Goal: Information Seeking & Learning: Learn about a topic

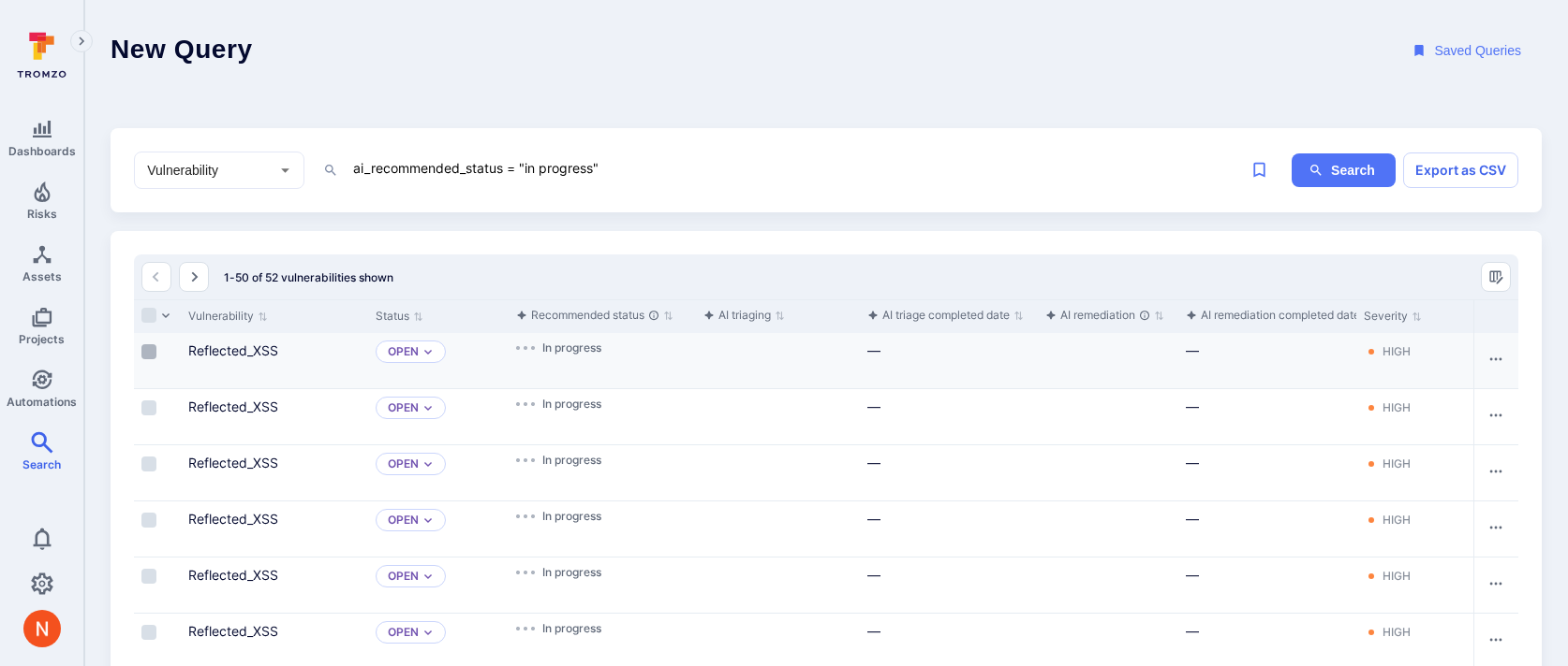
click at [150, 351] on input "Select row" at bounding box center [149, 352] width 15 height 15
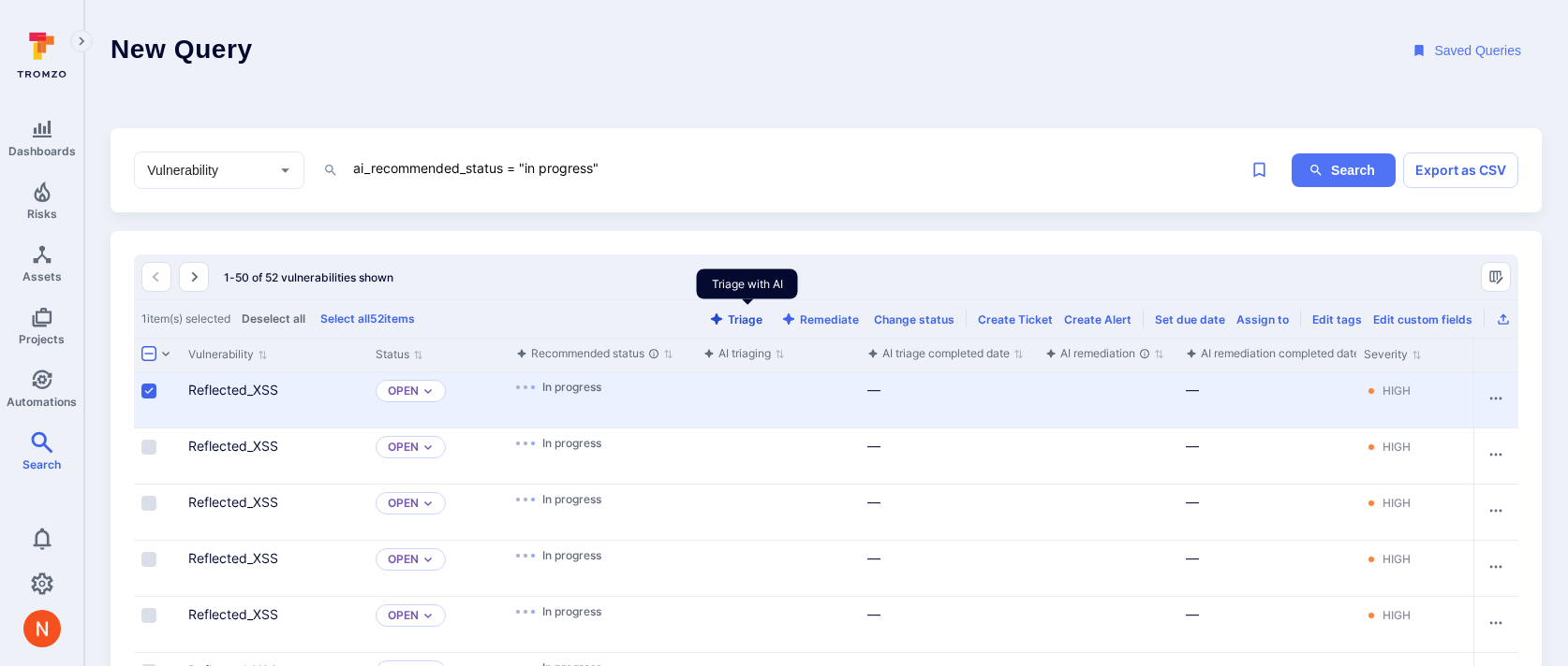
click at [744, 320] on button "Triage" at bounding box center [735, 319] width 61 height 14
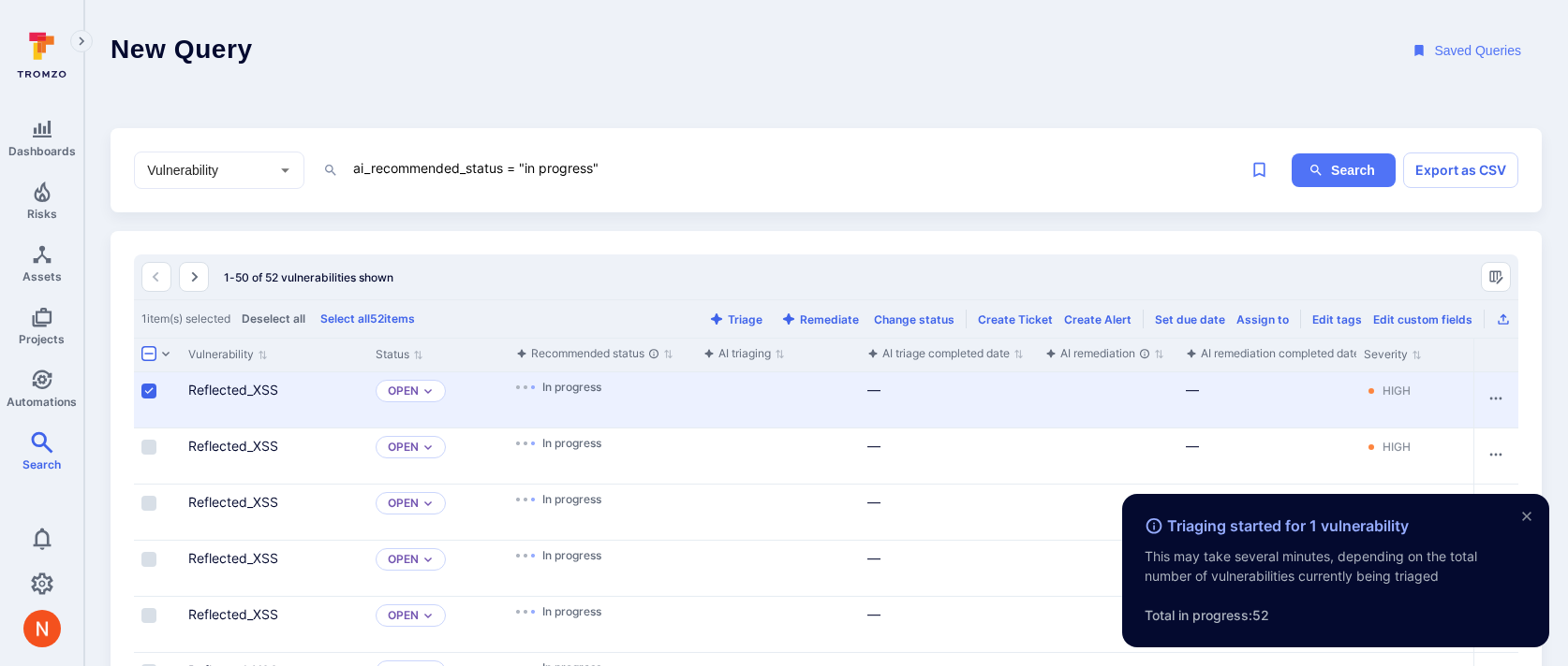
click at [807, 95] on header "New Query Saved Queries" at bounding box center [826, 51] width 1483 height 102
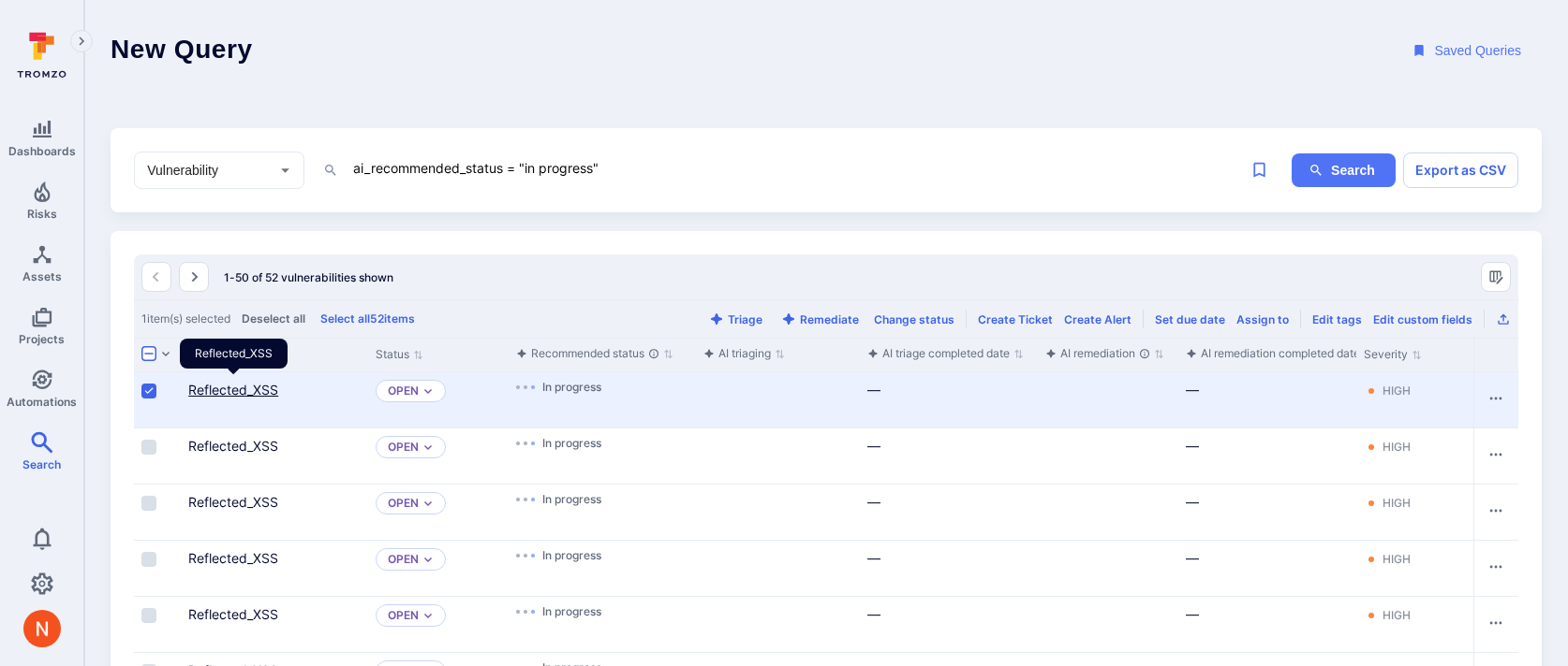
click at [264, 387] on link "Reflected_XSS" at bounding box center [233, 389] width 90 height 16
click at [218, 389] on link "Reflected_XSS" at bounding box center [233, 389] width 90 height 16
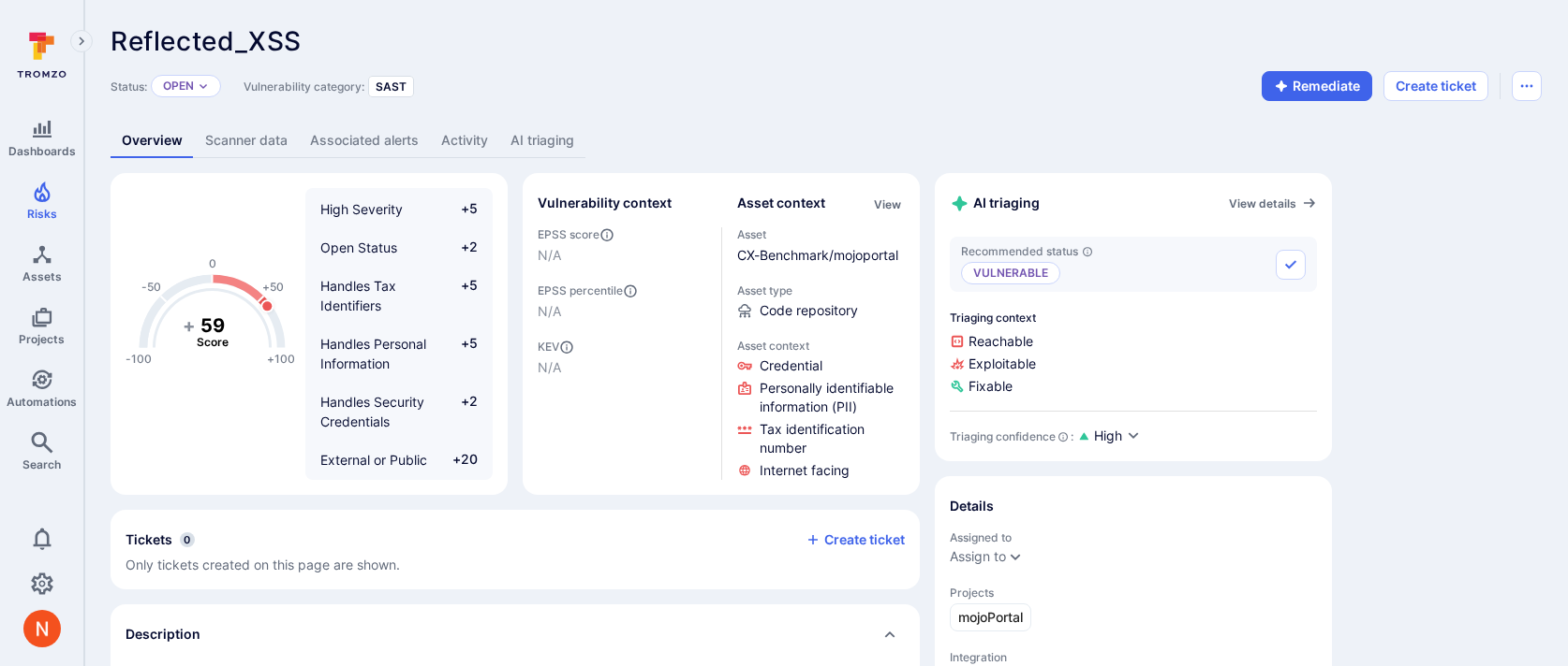
click at [548, 129] on link "AI triaging" at bounding box center [542, 140] width 87 height 35
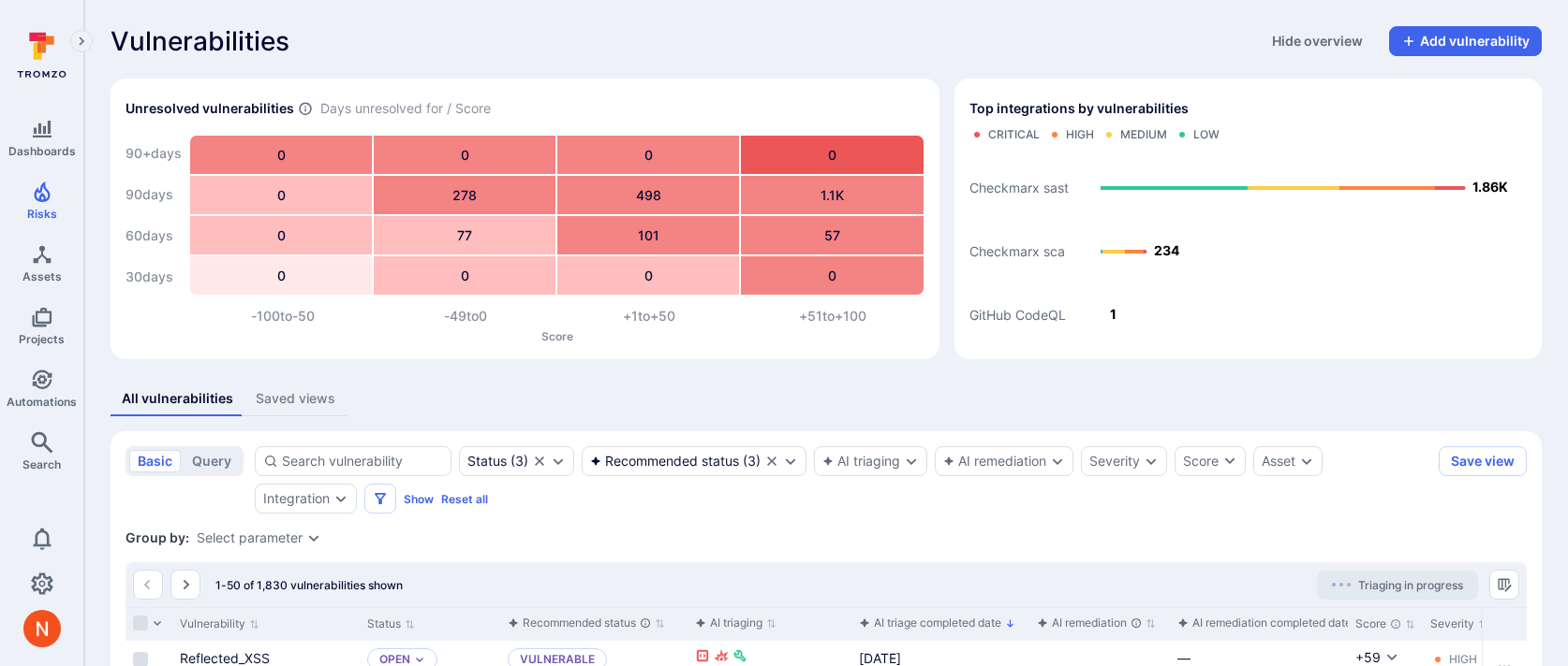
click at [654, 387] on div "All vulnerabilities Saved views" at bounding box center [825, 399] width 1431 height 35
click at [1245, 287] on rect "Top integrations by vulnerabilities bar" at bounding box center [1248, 246] width 557 height 195
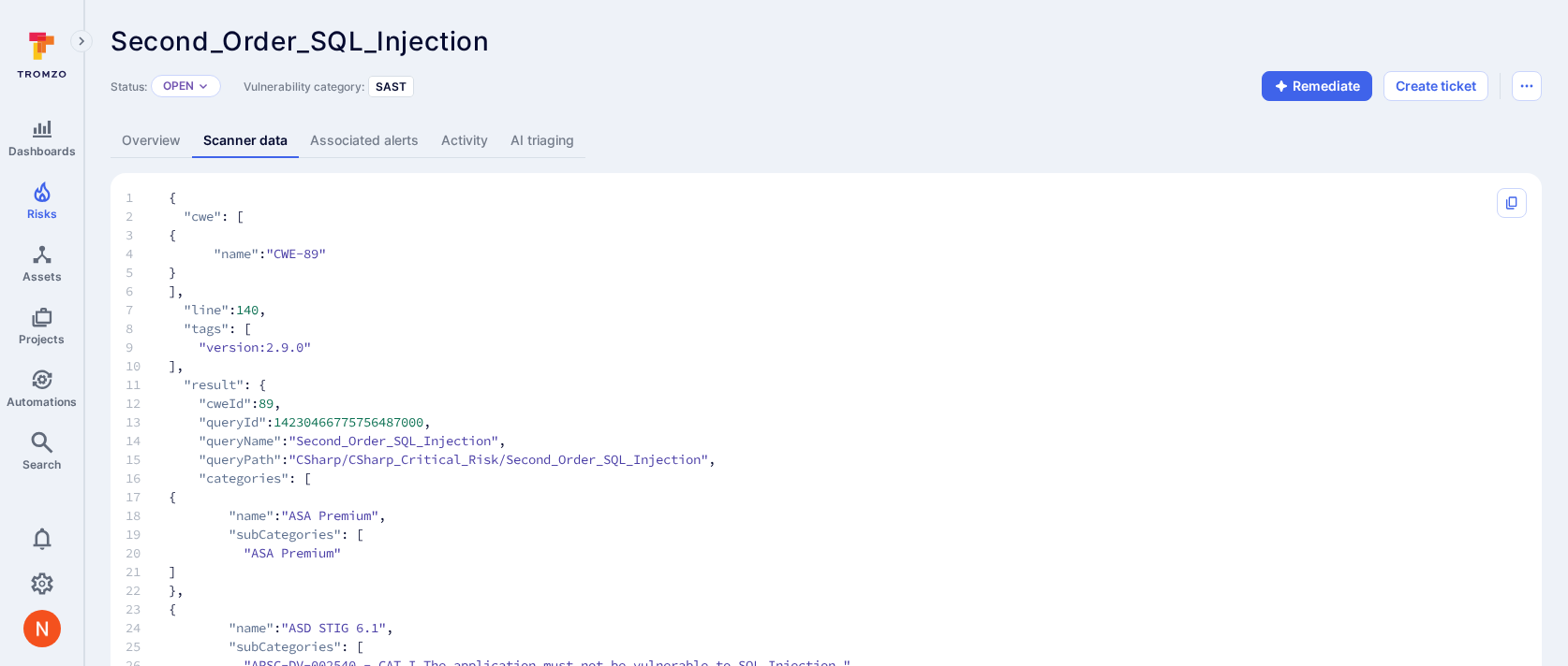
click at [161, 148] on link "Overview" at bounding box center [151, 140] width 82 height 35
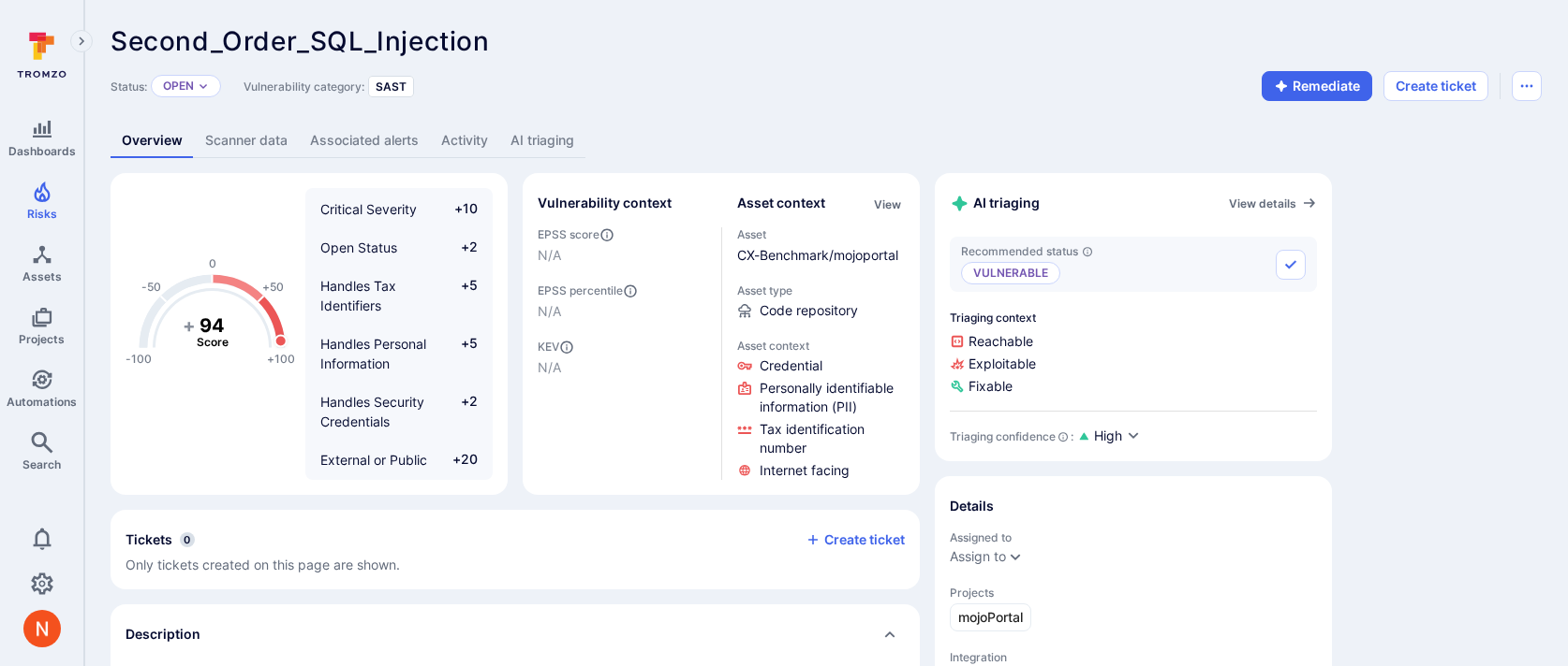
click at [536, 136] on link "AI triaging" at bounding box center [542, 140] width 87 height 35
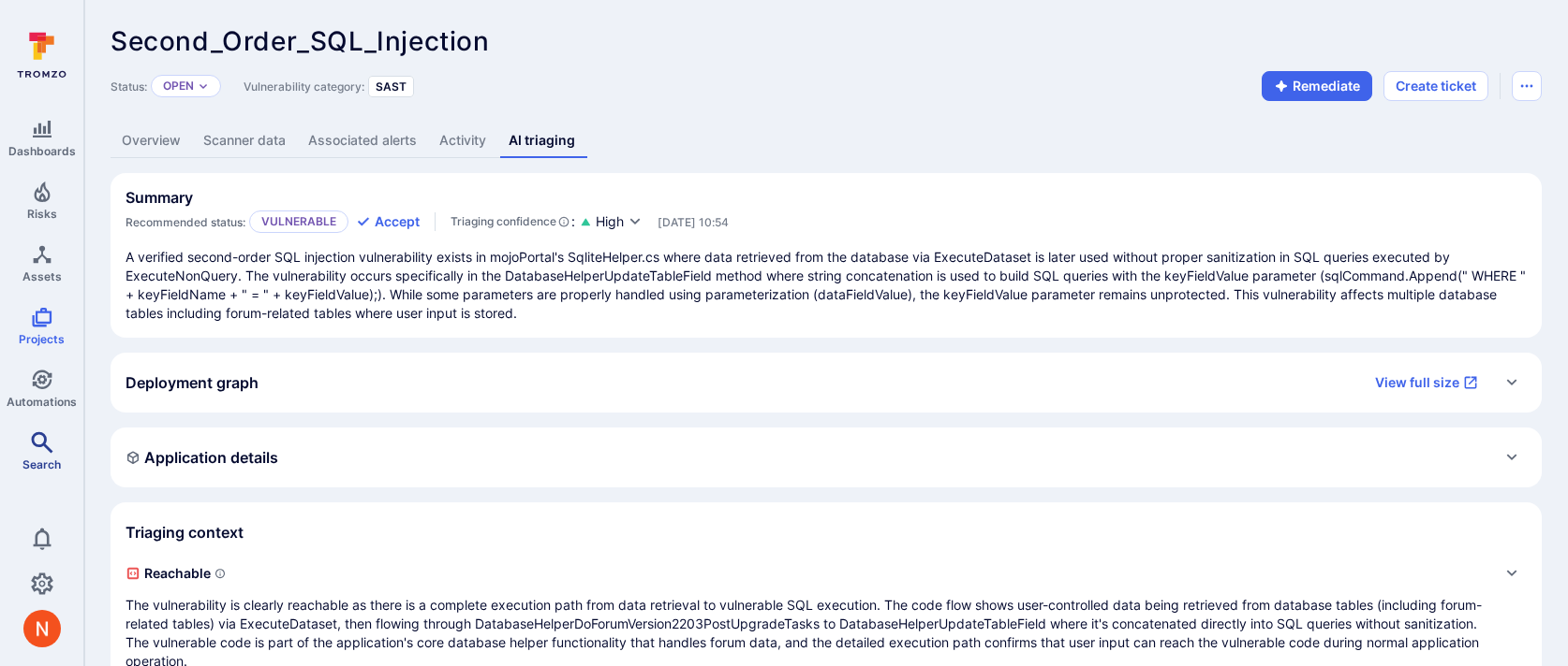
click at [34, 441] on icon "Search" at bounding box center [41, 442] width 22 height 22
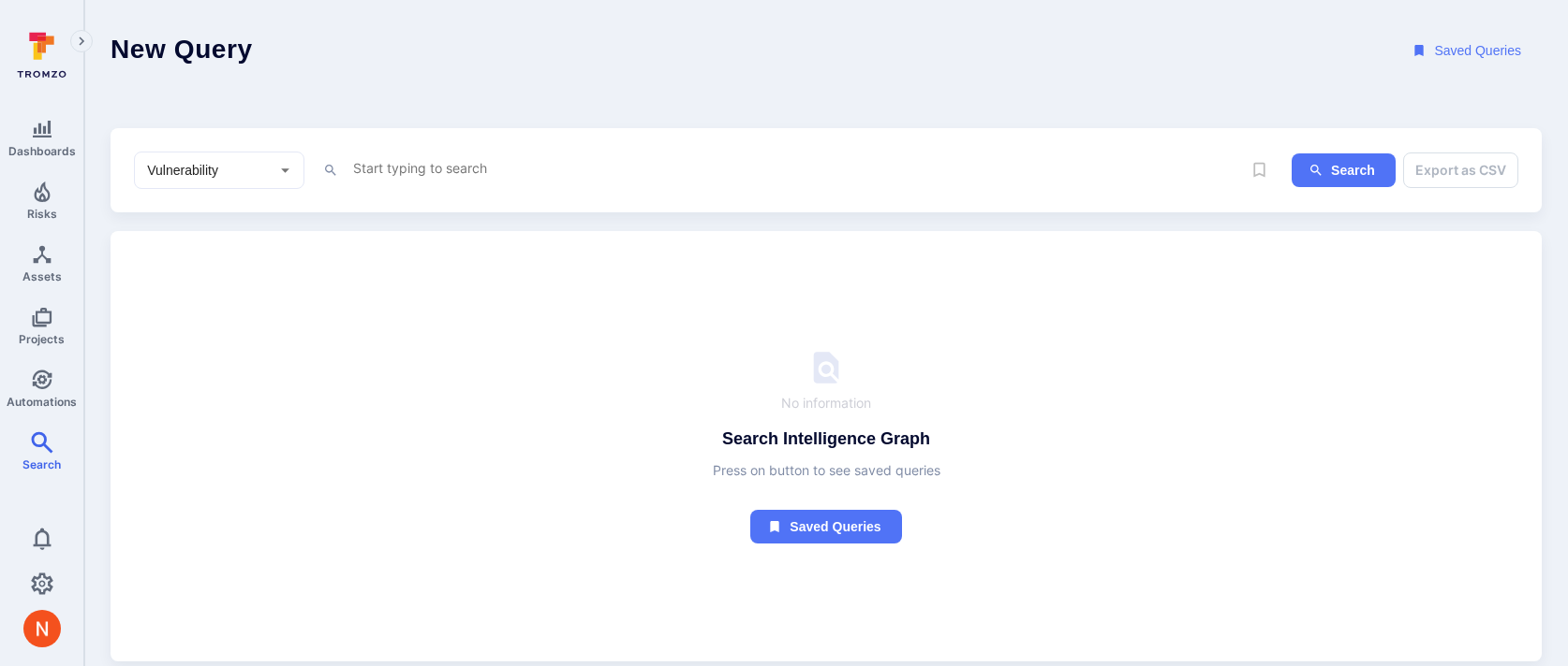
click at [377, 175] on textarea "Intelligence Graph search area" at bounding box center [795, 167] width 889 height 24
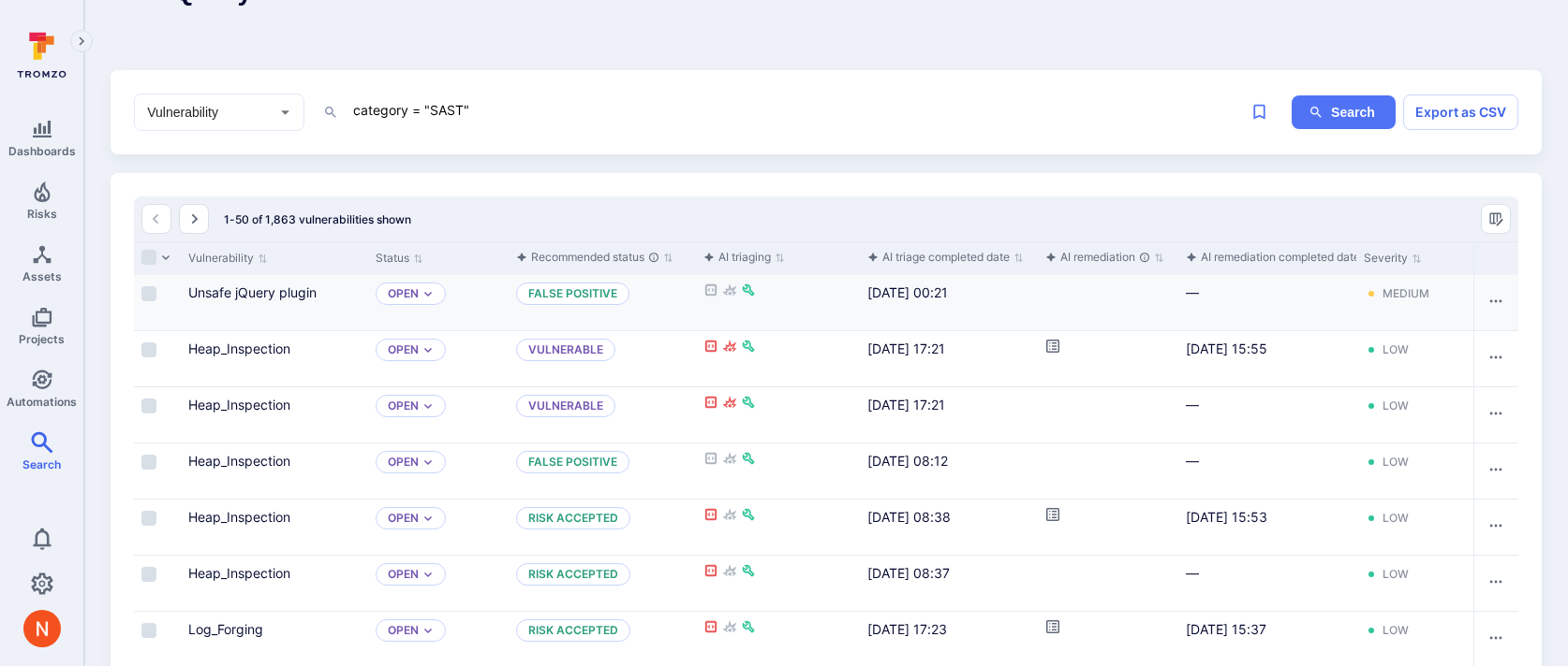
scroll to position [61, 0]
type textarea "category = "SAST""
click at [815, 143] on div "Vulnerability ​ category = "SAST" x Search Export as CSV" at bounding box center [825, 110] width 1431 height 86
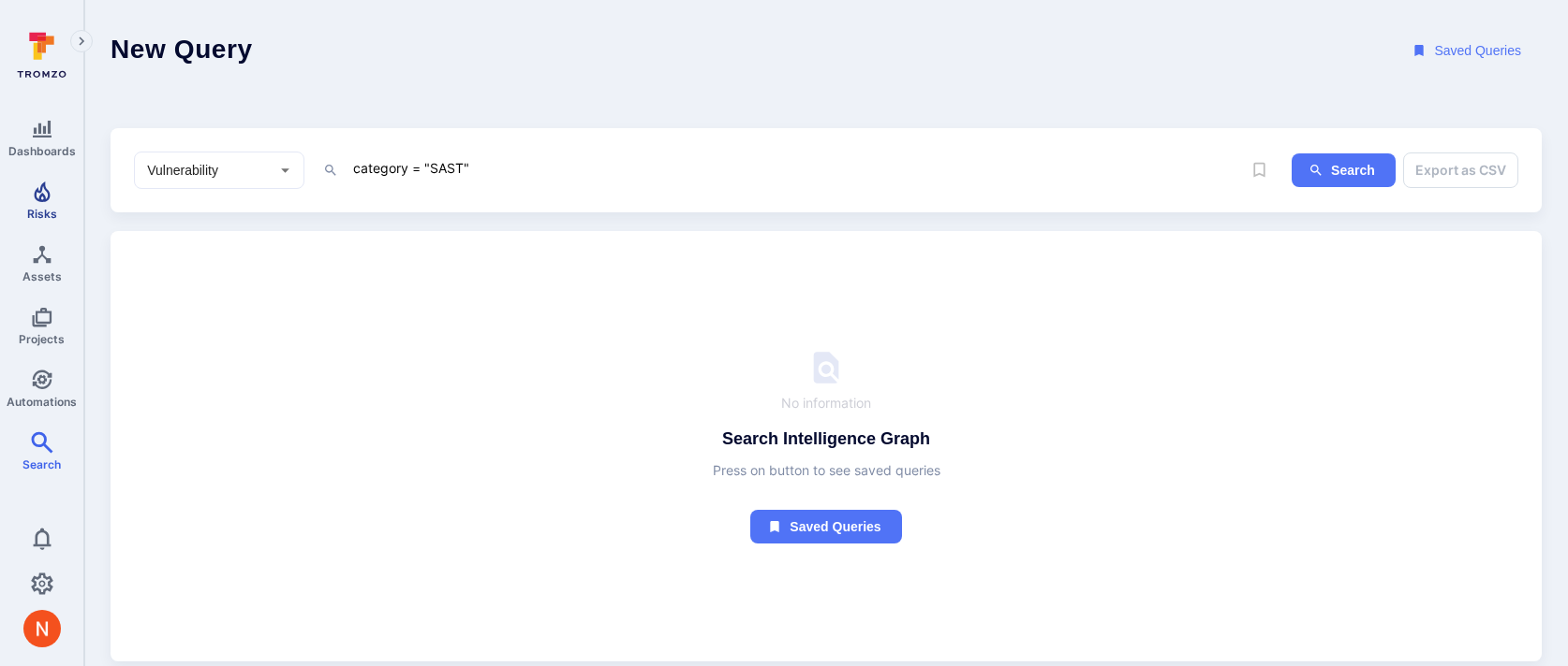
click at [44, 207] on span "Risks" at bounding box center [42, 214] width 30 height 14
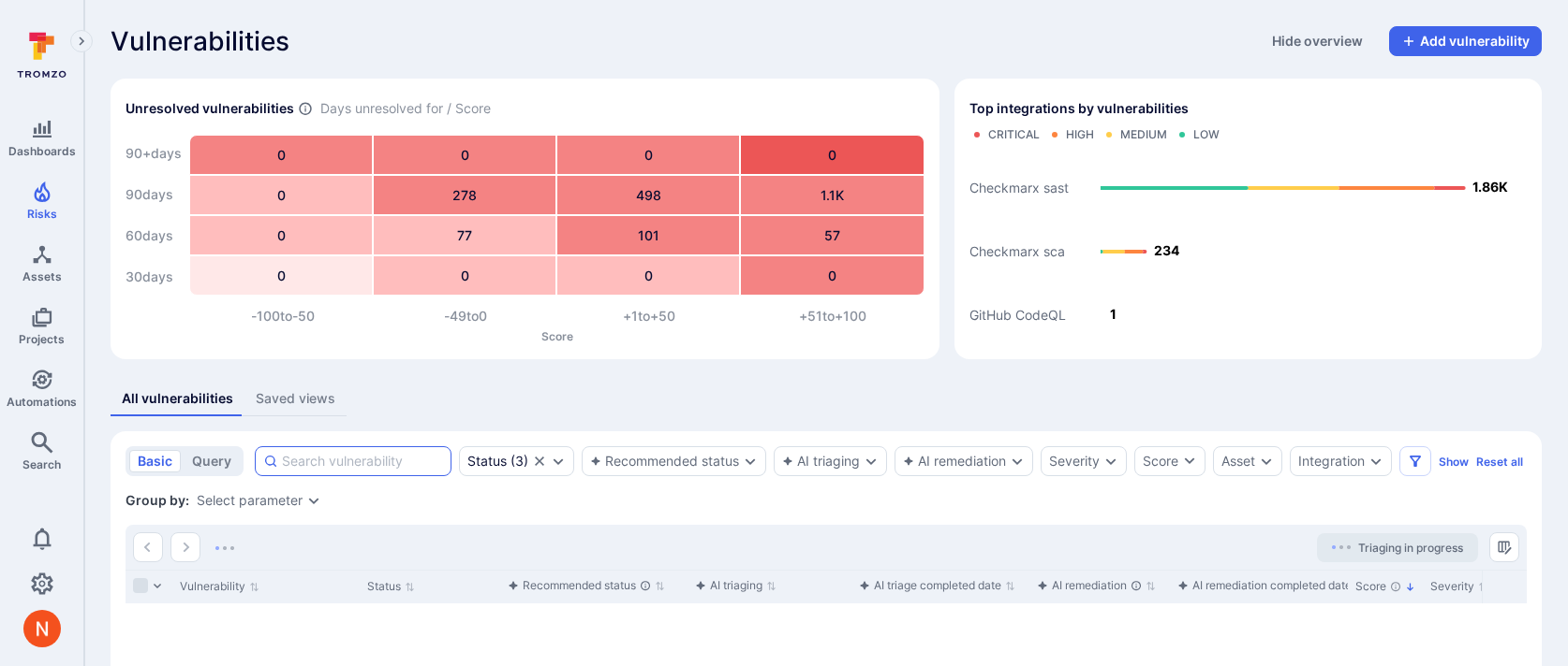
click at [315, 461] on input at bounding box center [362, 462] width 161 height 19
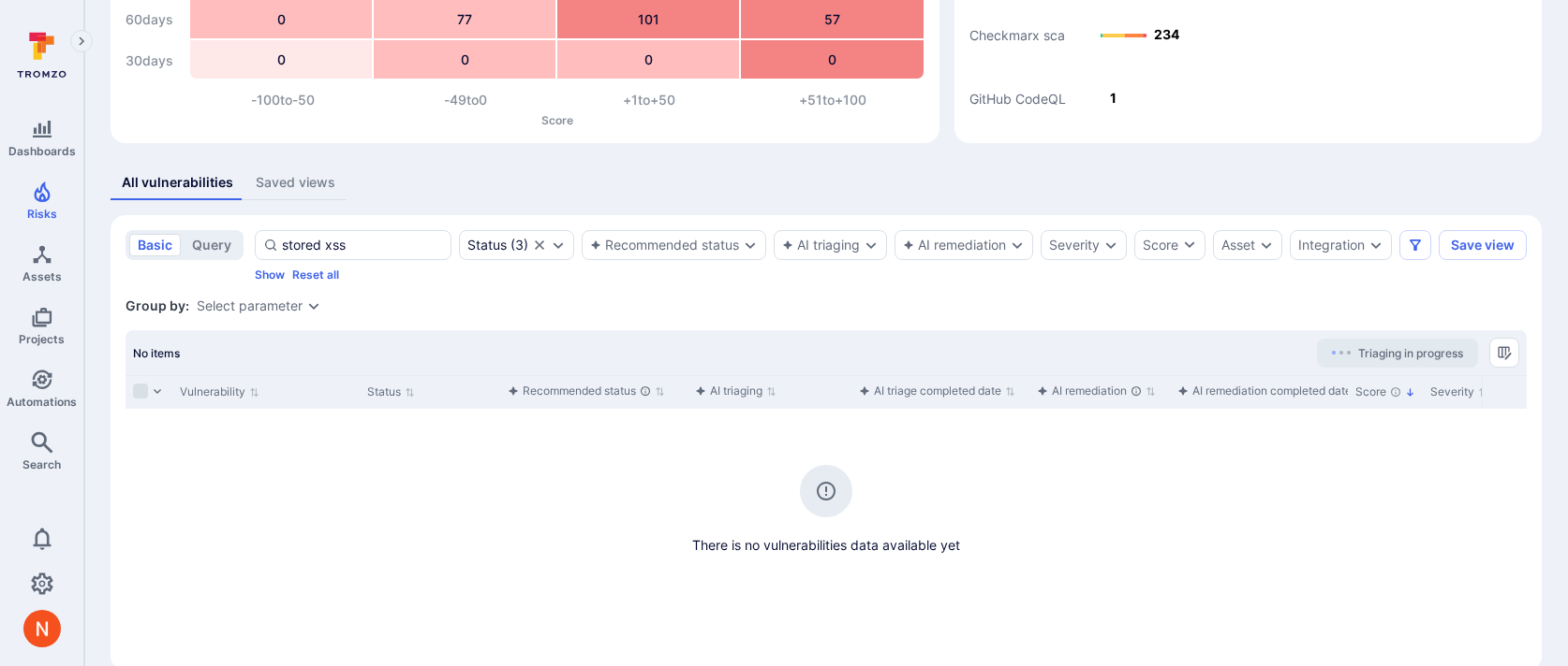
scroll to position [263, 0]
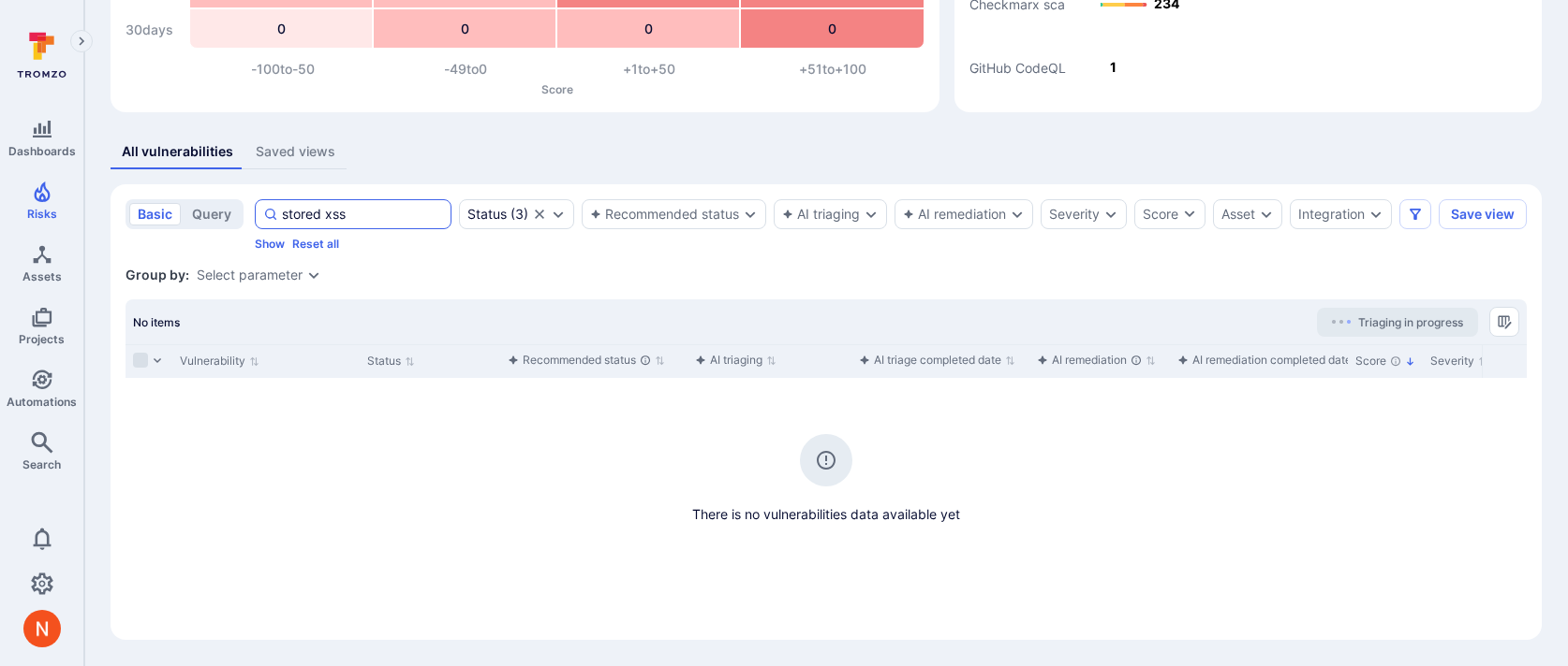
click at [329, 205] on input "stored xss" at bounding box center [362, 214] width 161 height 19
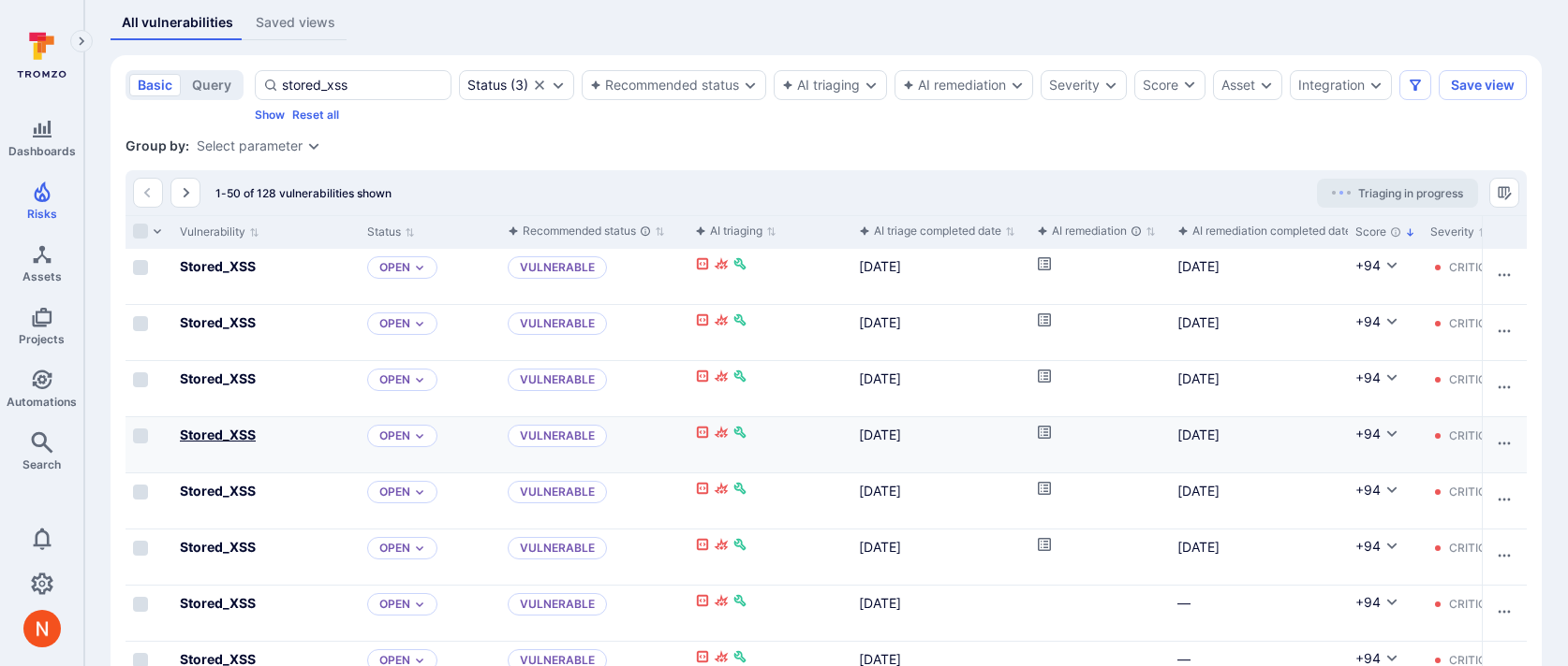
scroll to position [408, 0]
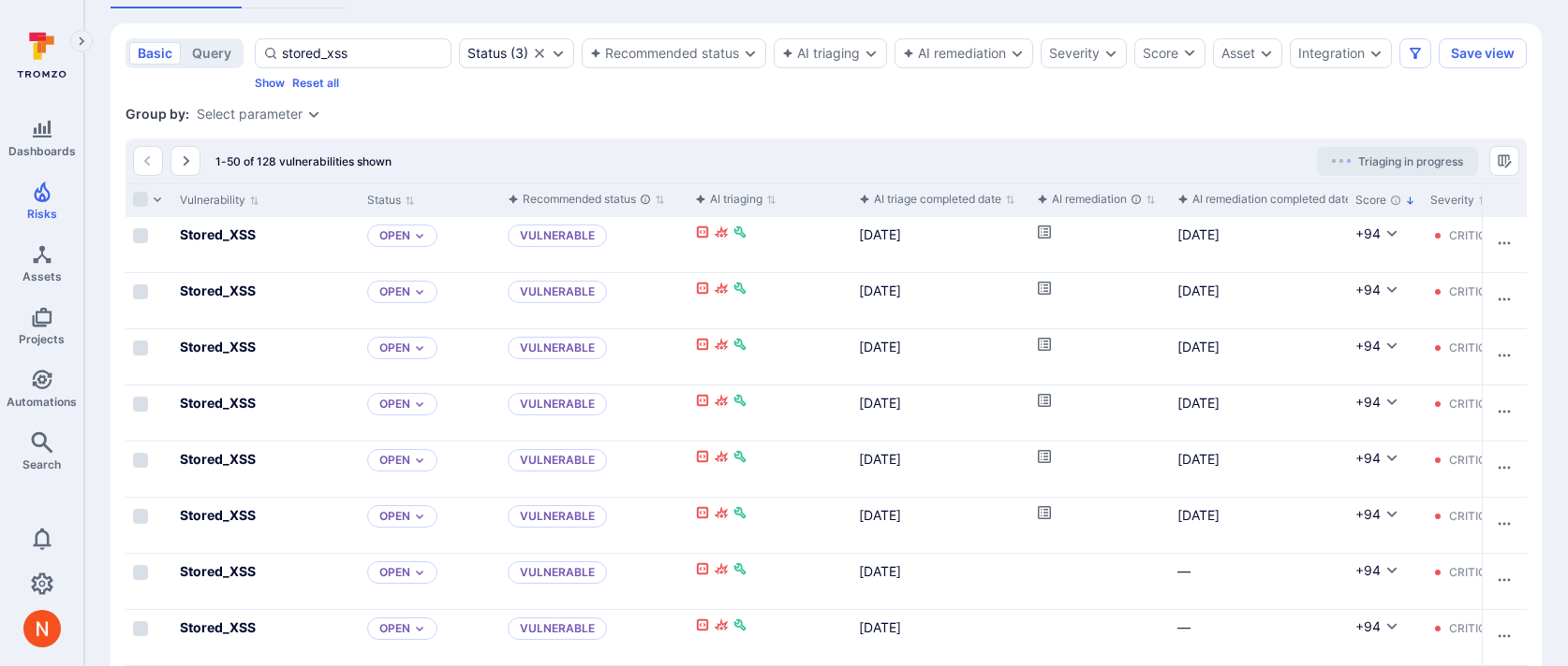
type input "stored_xss"
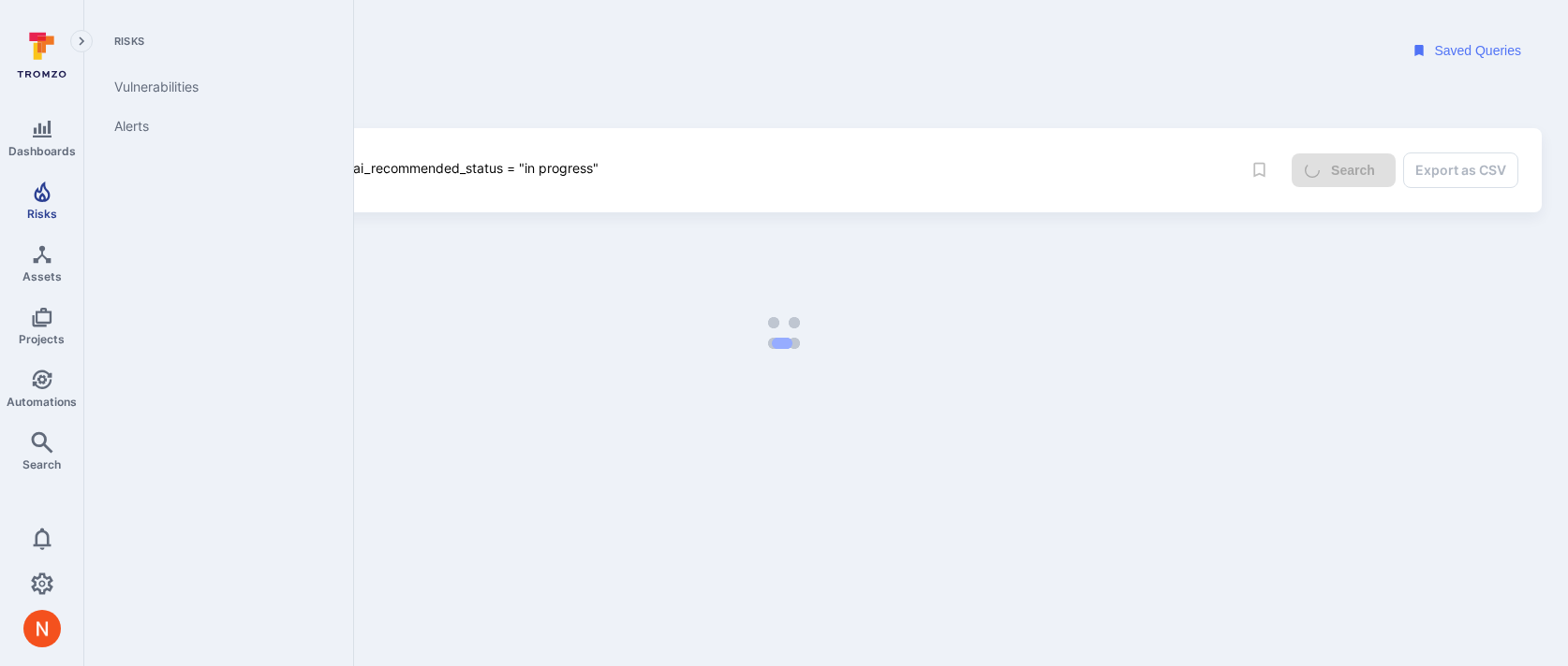
click at [44, 207] on span "Risks" at bounding box center [42, 214] width 30 height 14
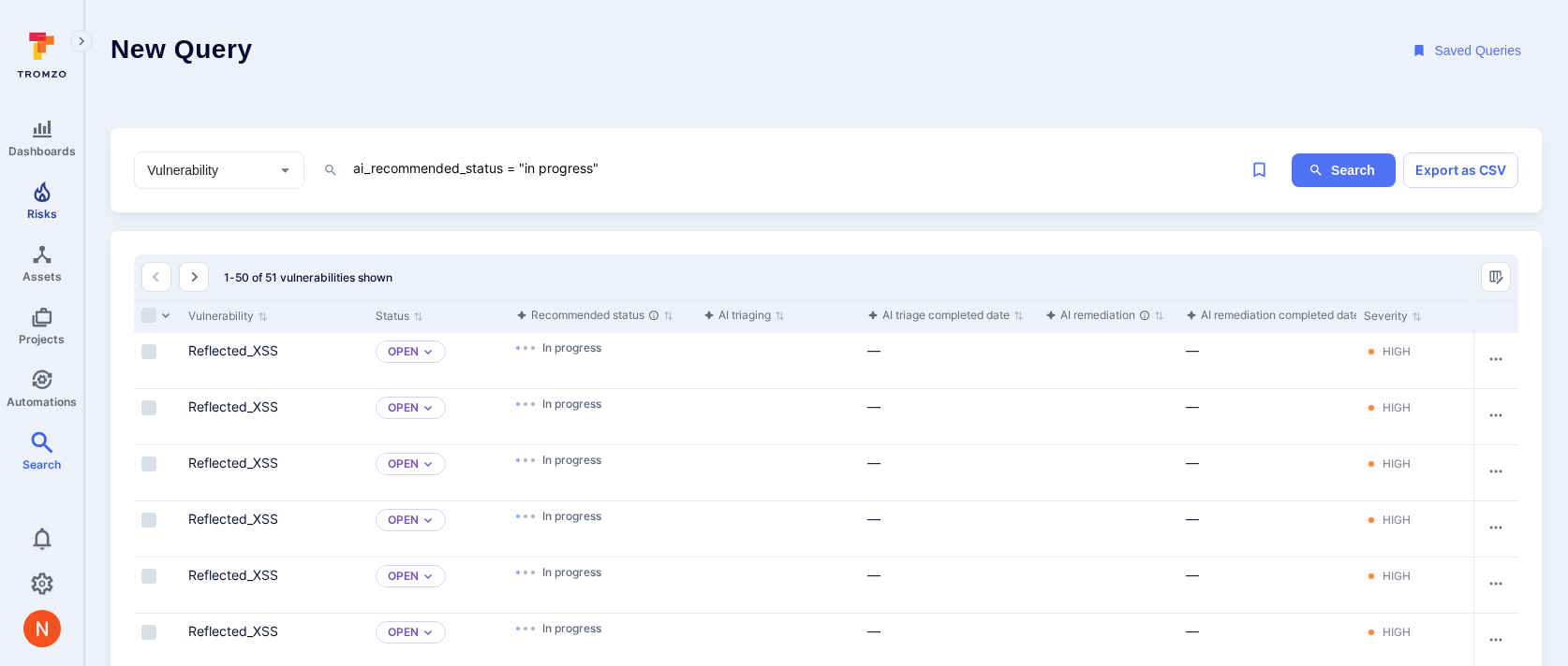
click at [29, 193] on link "Risks" at bounding box center [41, 200] width 84 height 56
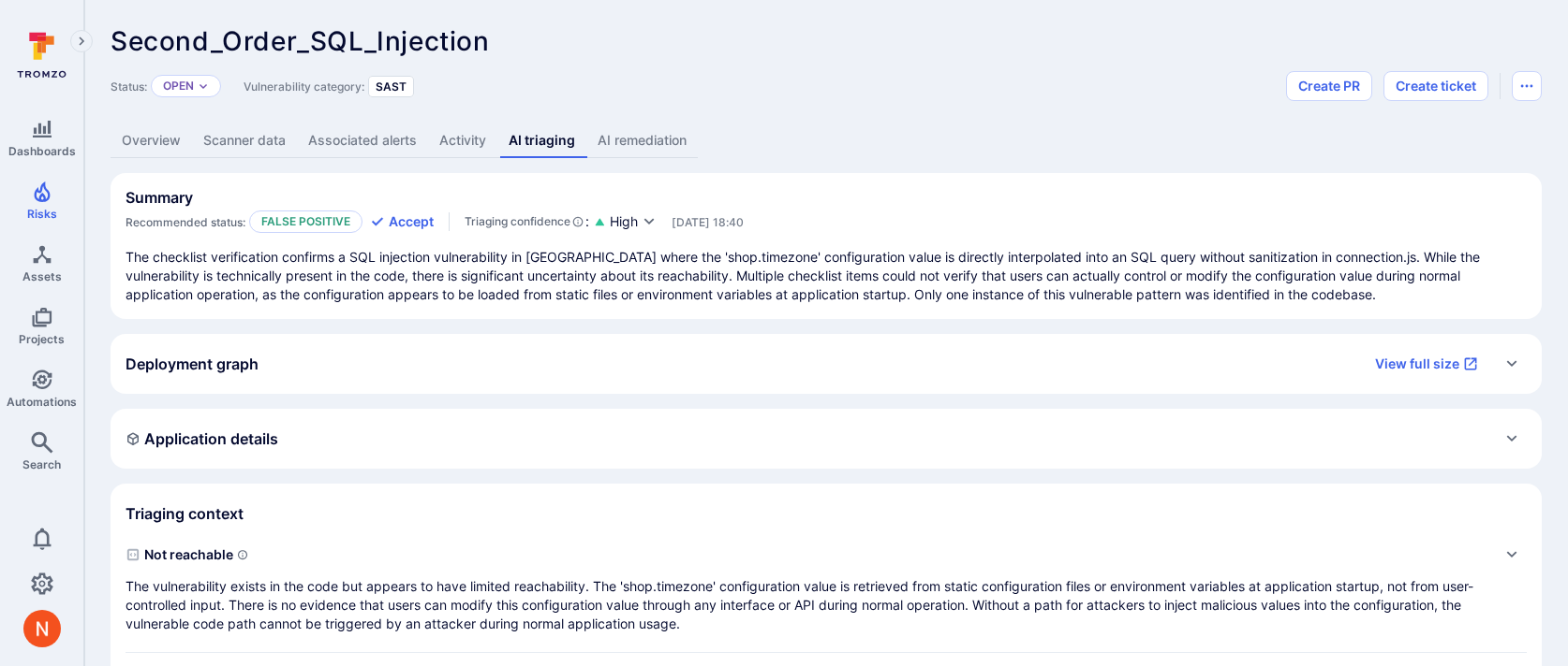
click at [654, 592] on p "The vulnerability exists in the code but appears to have limited reachability. …" at bounding box center [807, 606] width 1364 height 56
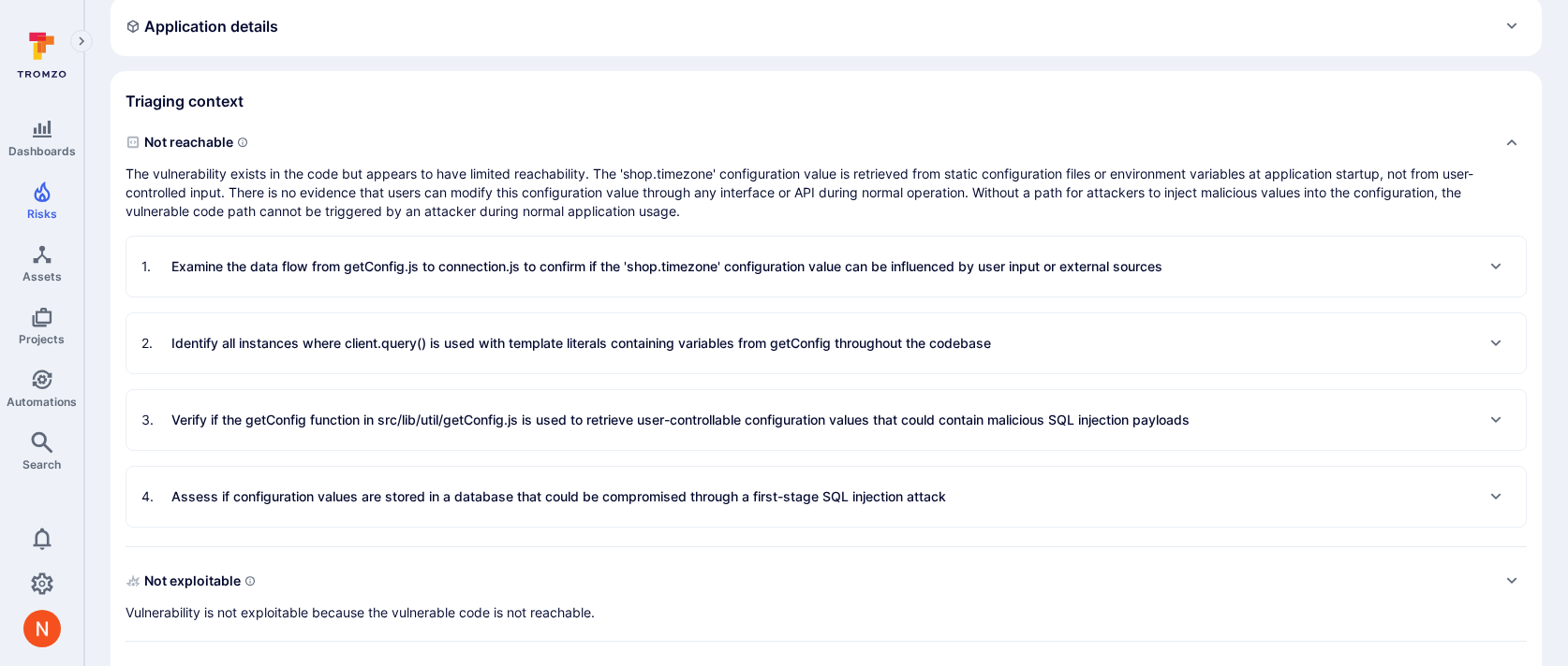
scroll to position [419, 0]
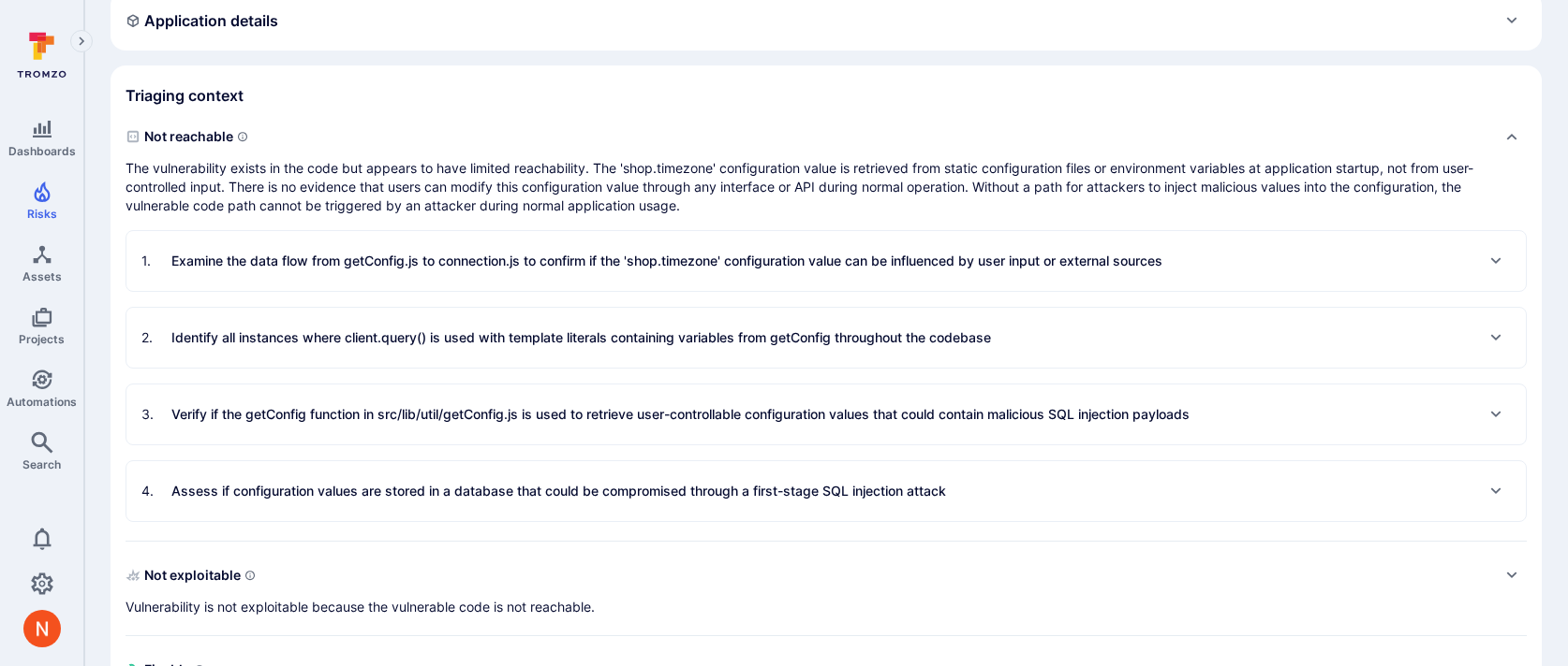
click at [655, 480] on div "4 . Assess if configuration values are stored in a database that could be compr…" at bounding box center [543, 491] width 805 height 30
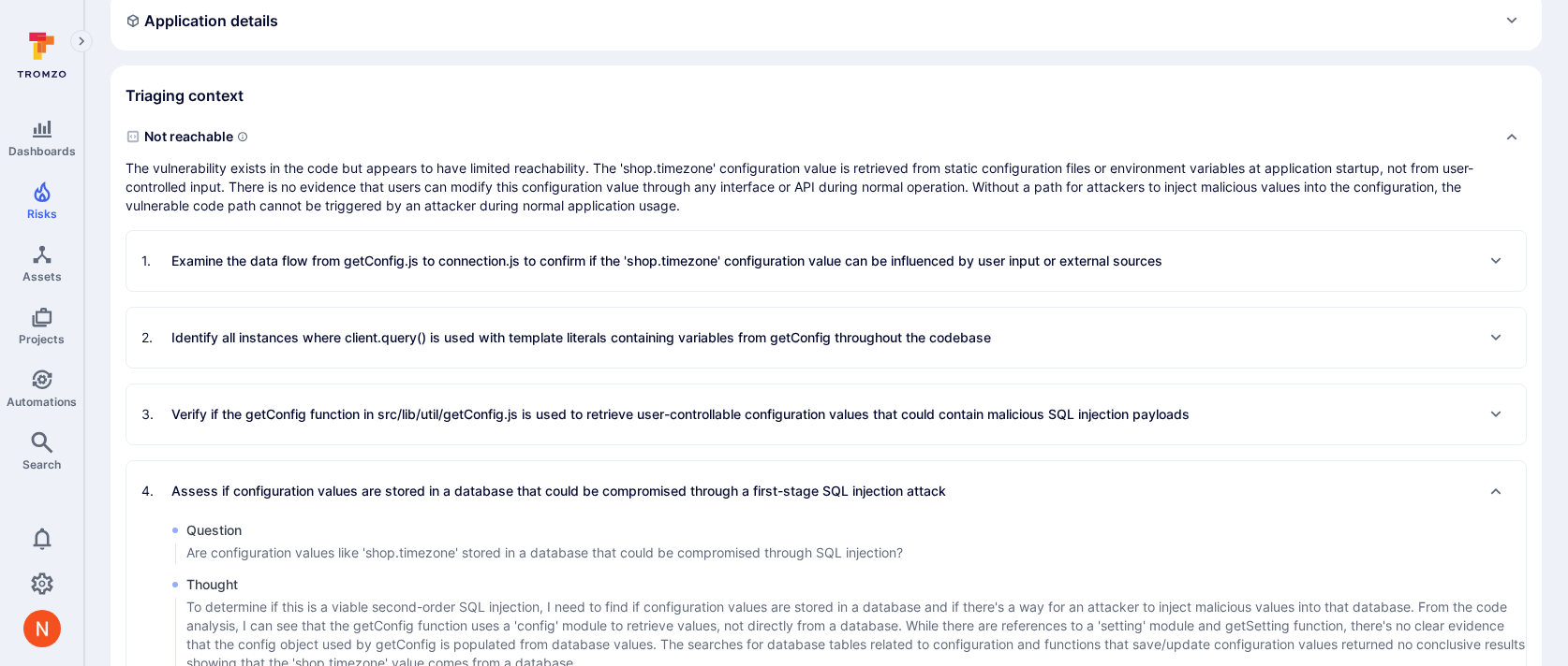
click at [656, 419] on p "Verify if the getConfig function in src/lib/util/getConfig.js is used to retrie…" at bounding box center [680, 415] width 1018 height 19
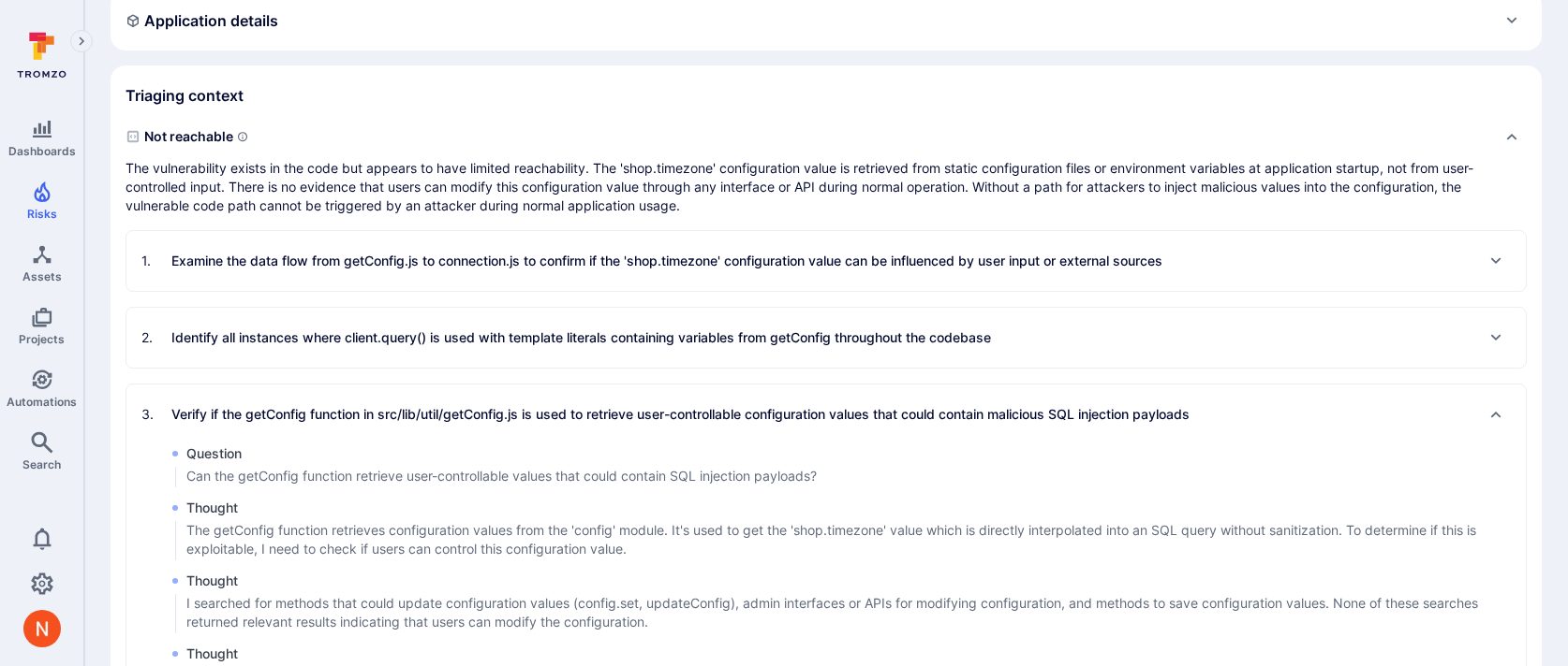
click at [650, 346] on p "Identify all instances where client.query() is used with template literals cont…" at bounding box center [581, 338] width 820 height 19
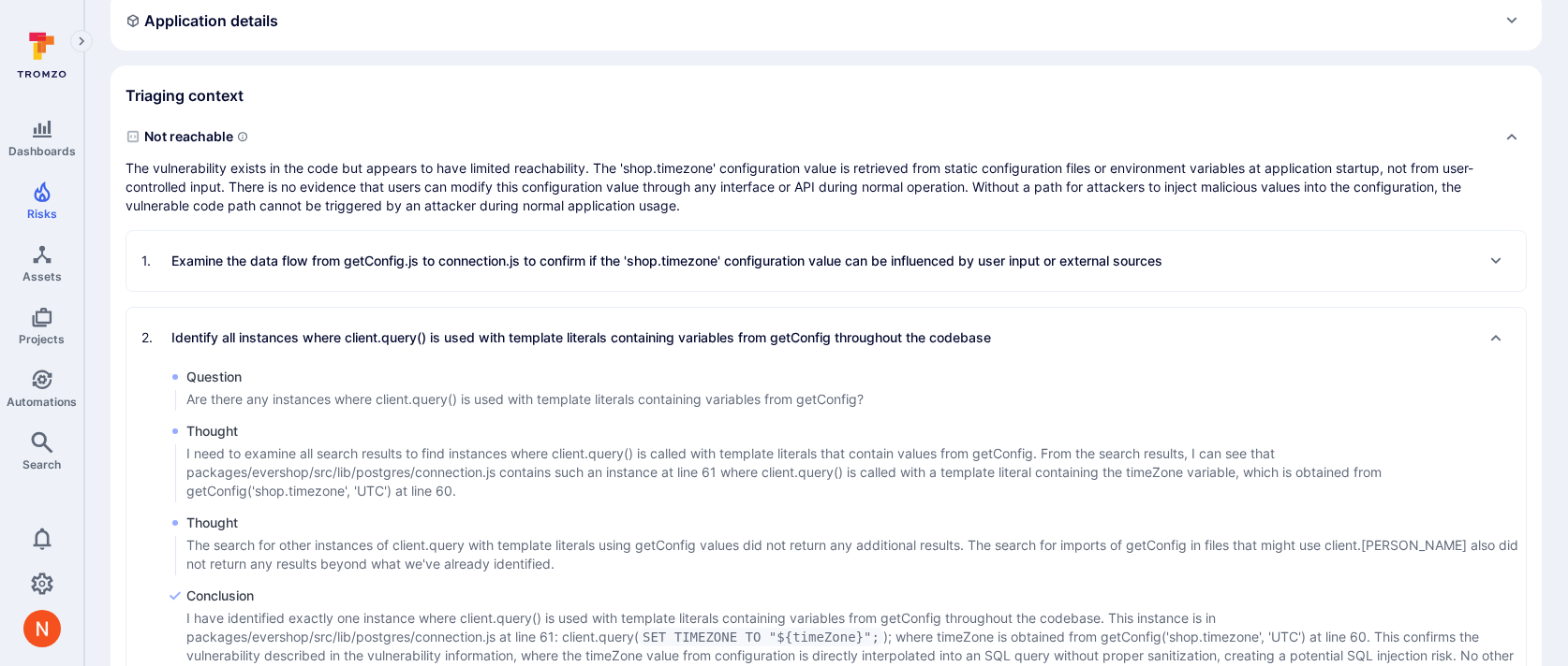
click at [645, 254] on p "Examine the data flow from getConfig.js to connection.js to confirm if the 'sho…" at bounding box center [666, 262] width 991 height 19
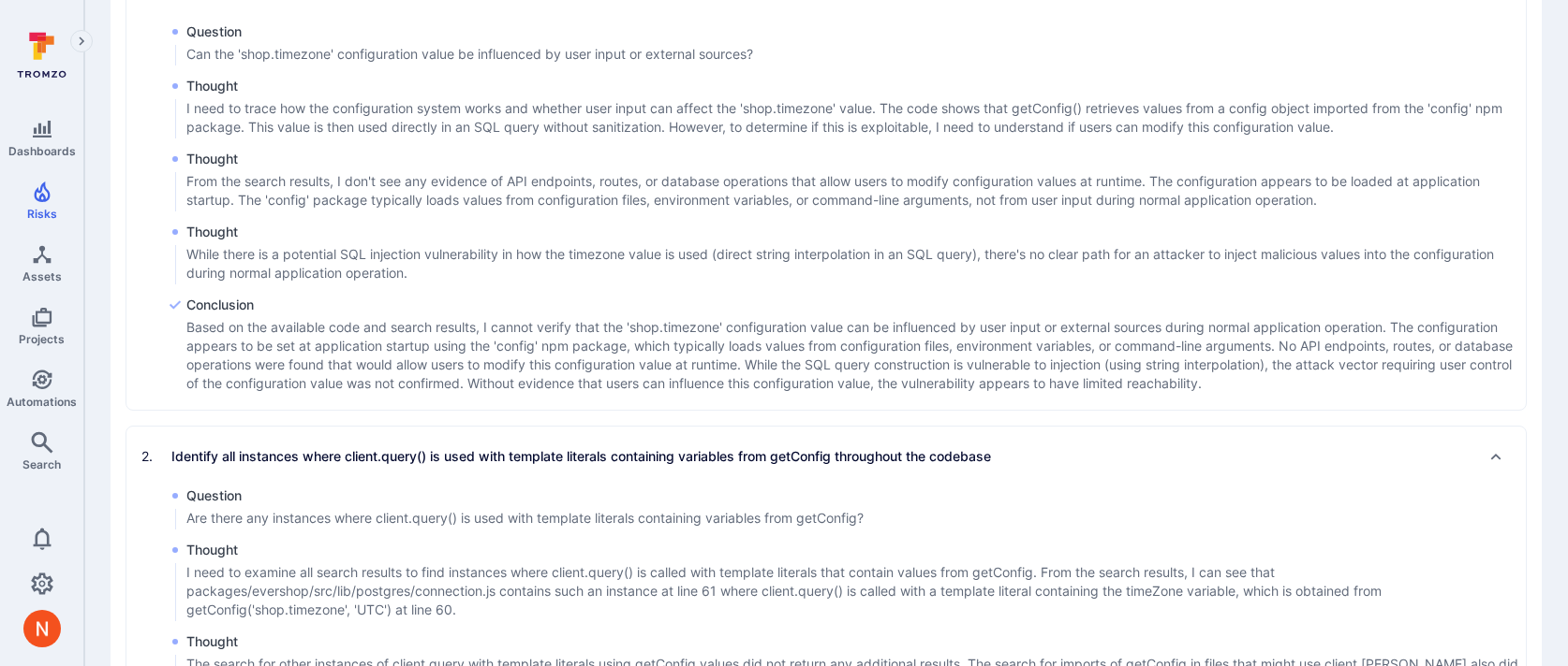
scroll to position [691, 0]
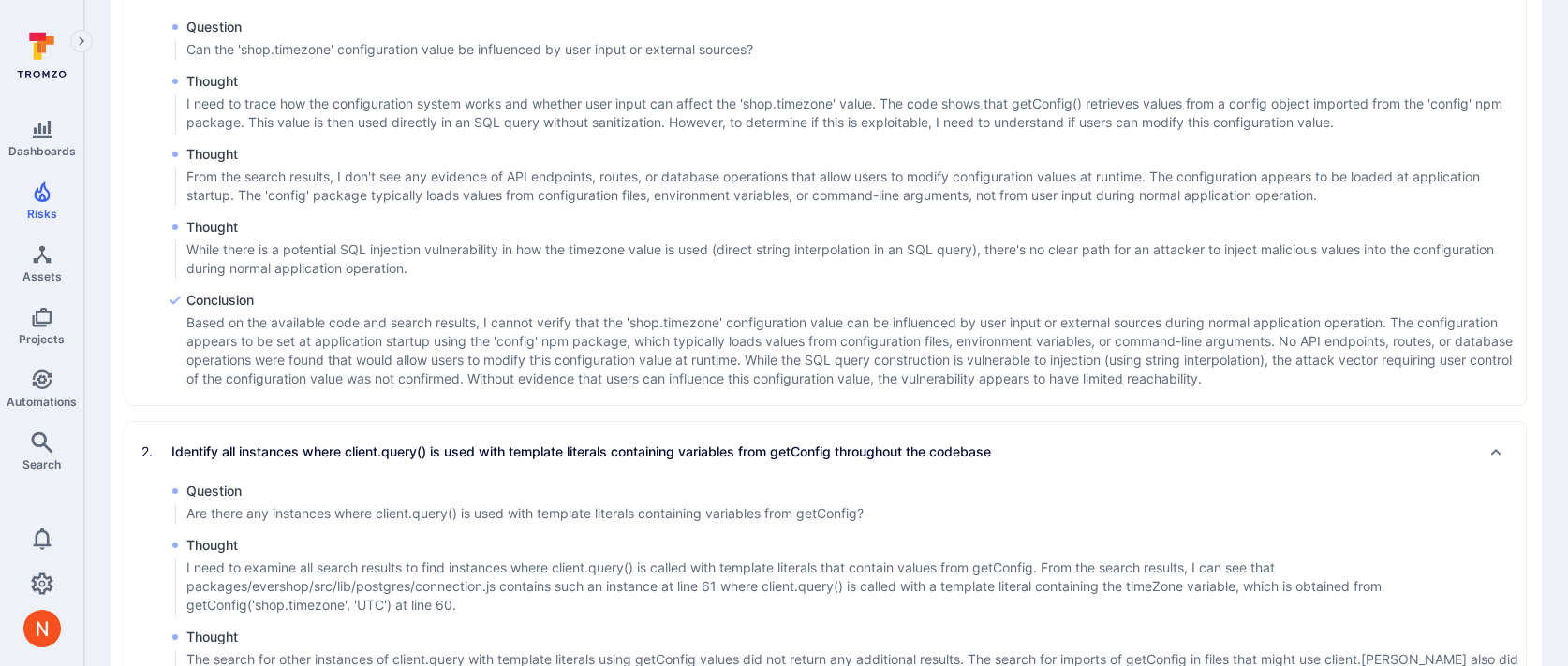
click at [1001, 377] on p "Based on the available code and search results, I cannot verify that the 'shop.…" at bounding box center [856, 351] width 1339 height 75
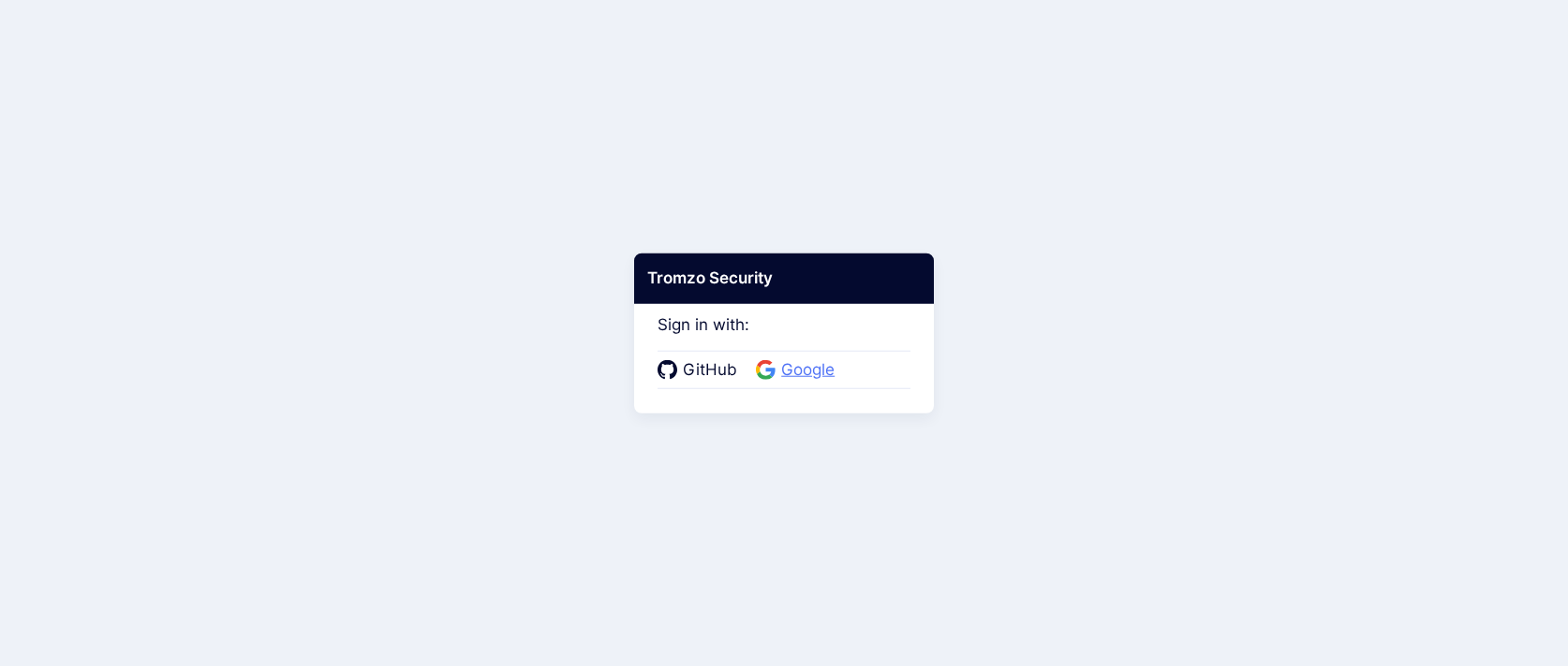
click at [789, 372] on span "Google" at bounding box center [808, 371] width 65 height 24
